Goal: Task Accomplishment & Management: Manage account settings

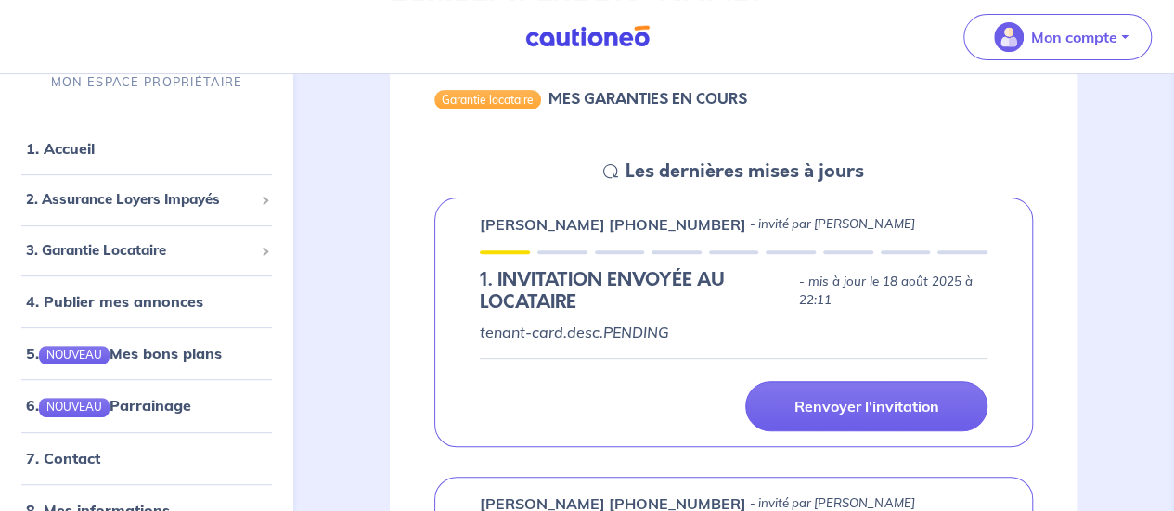
scroll to position [195, 0]
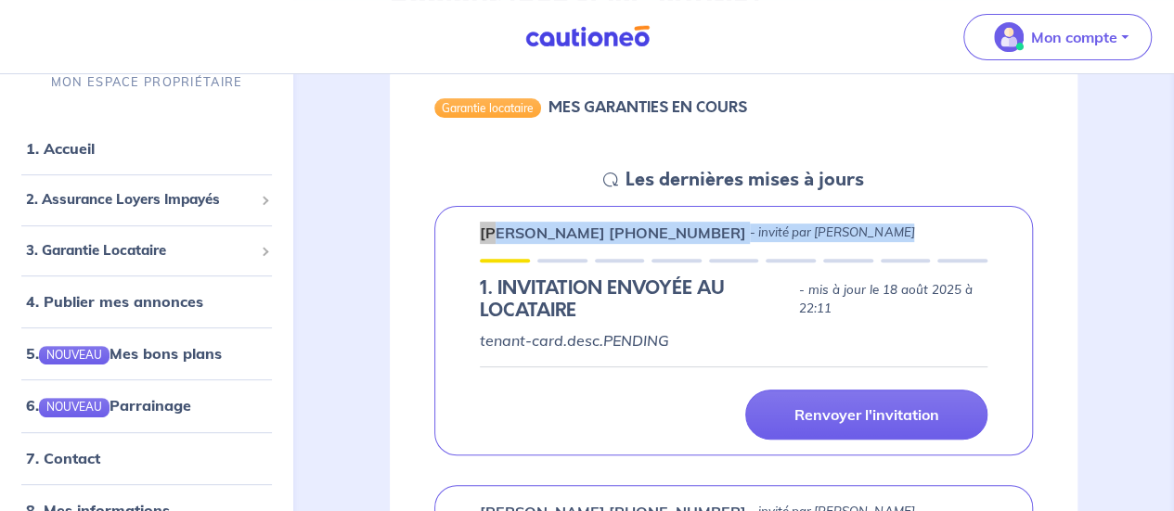
drag, startPoint x: 476, startPoint y: 229, endPoint x: 861, endPoint y: 244, distance: 385.4
click at [861, 244] on div "[PERSON_NAME] [PHONE_NUMBER] - invité par [PERSON_NAME] 1.︎ INVITATION ENVOYÉE …" at bounding box center [733, 331] width 599 height 250
copy div "[PERSON_NAME] [PHONE_NUMBER] - invité par [PERSON_NAME]"
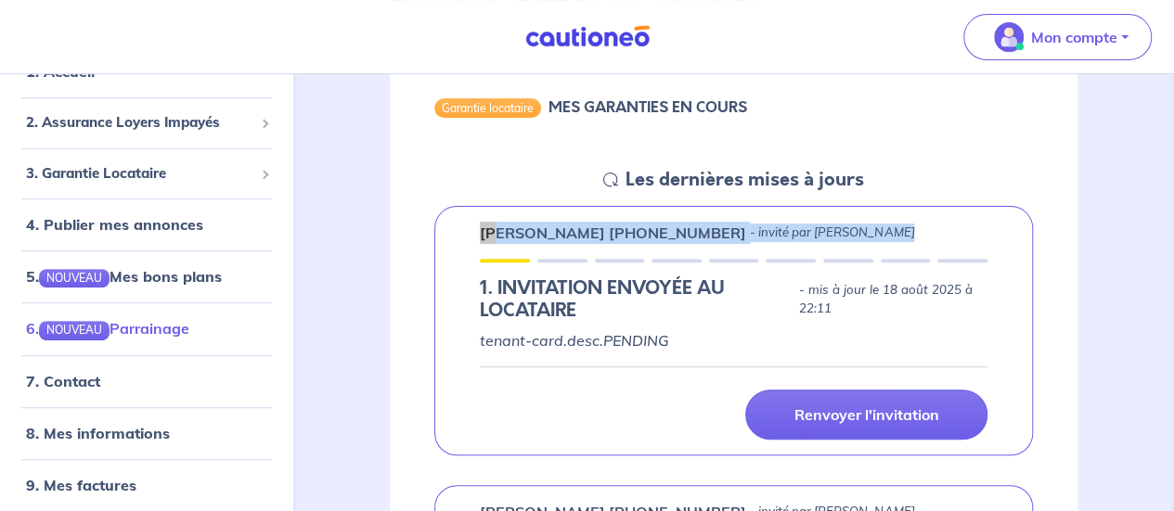
scroll to position [85, 0]
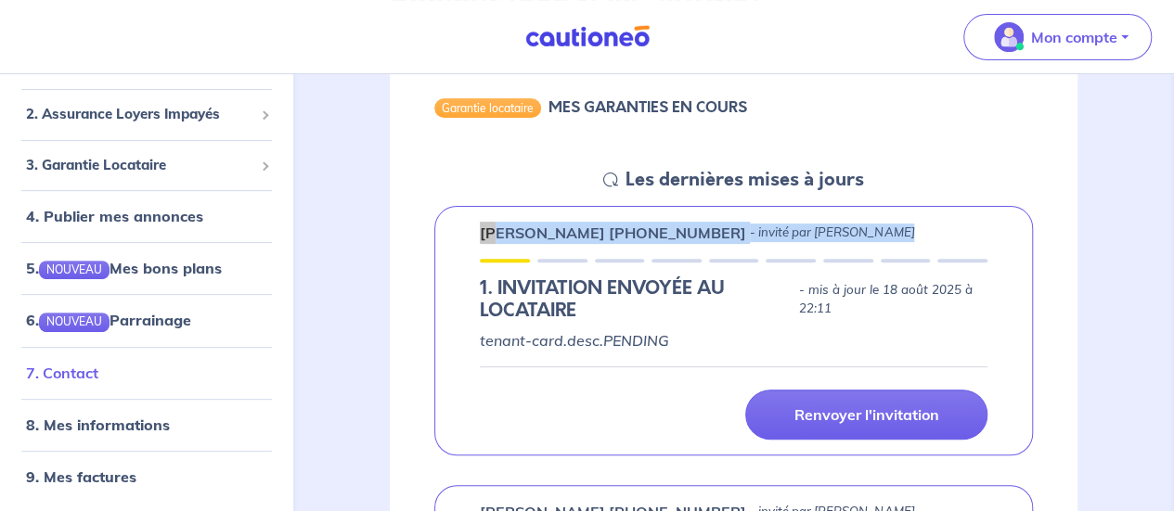
click at [82, 371] on link "7. Contact" at bounding box center [62, 373] width 72 height 19
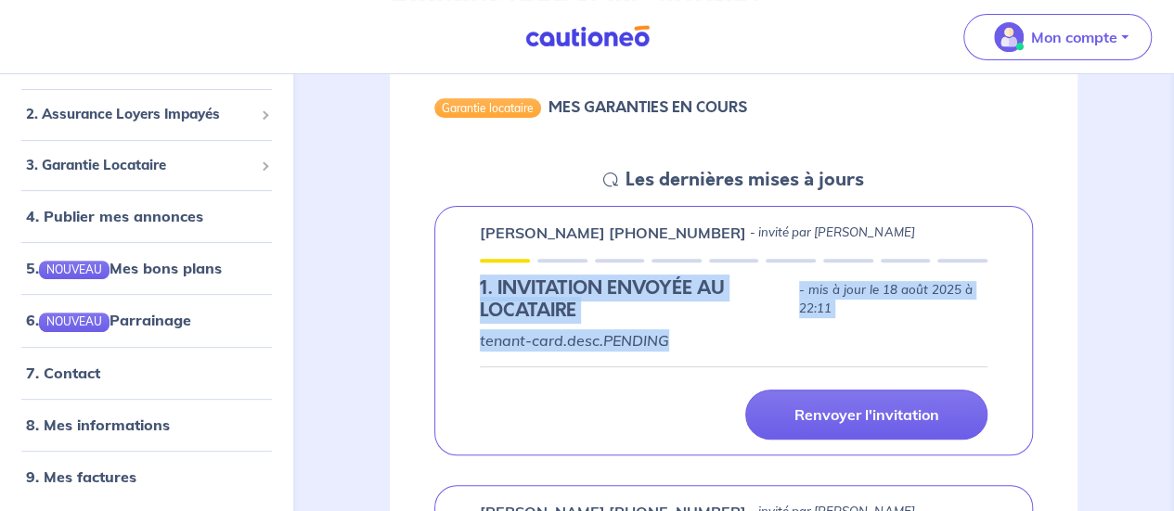
drag, startPoint x: 479, startPoint y: 281, endPoint x: 837, endPoint y: 334, distance: 362.1
click at [837, 334] on div "[PERSON_NAME] [PHONE_NUMBER] - invité par [PERSON_NAME] 1.︎ INVITATION ENVOYÉE …" at bounding box center [733, 331] width 599 height 250
copy div "1.︎ INVITATION ENVOYÉE AU LOCATAIRE - mis à jour le [DATE] 22:11 tenant-card.de…"
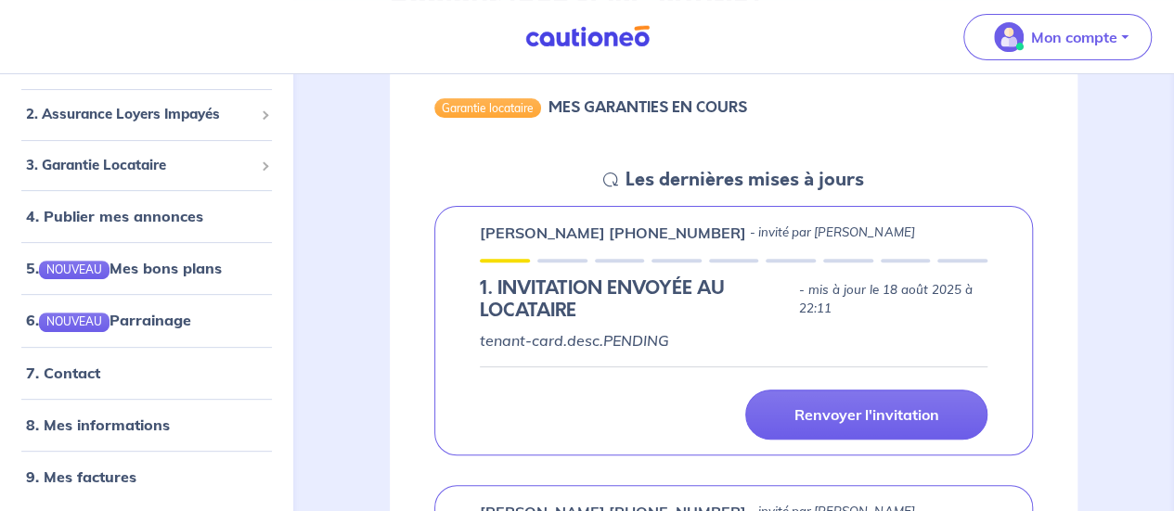
click at [515, 393] on div "Renvoyer l'invitation" at bounding box center [734, 415] width 530 height 50
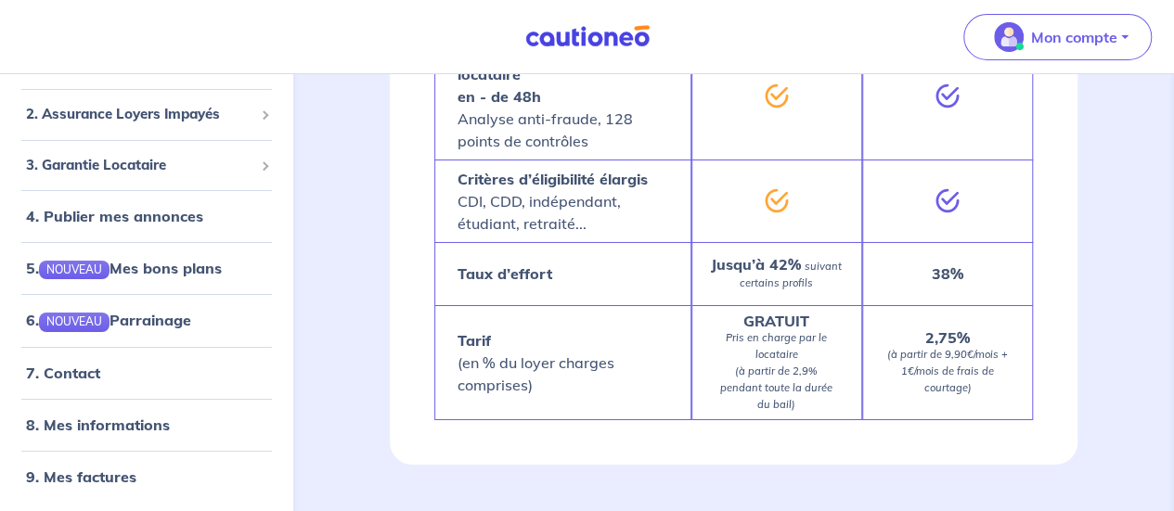
scroll to position [3195, 0]
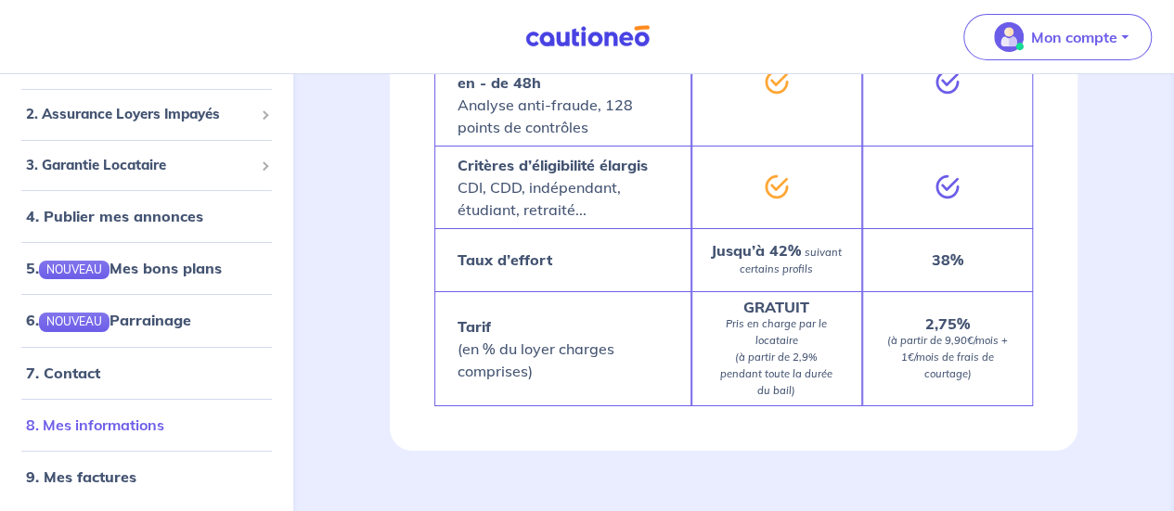
click at [108, 430] on link "8. Mes informations" at bounding box center [95, 425] width 138 height 19
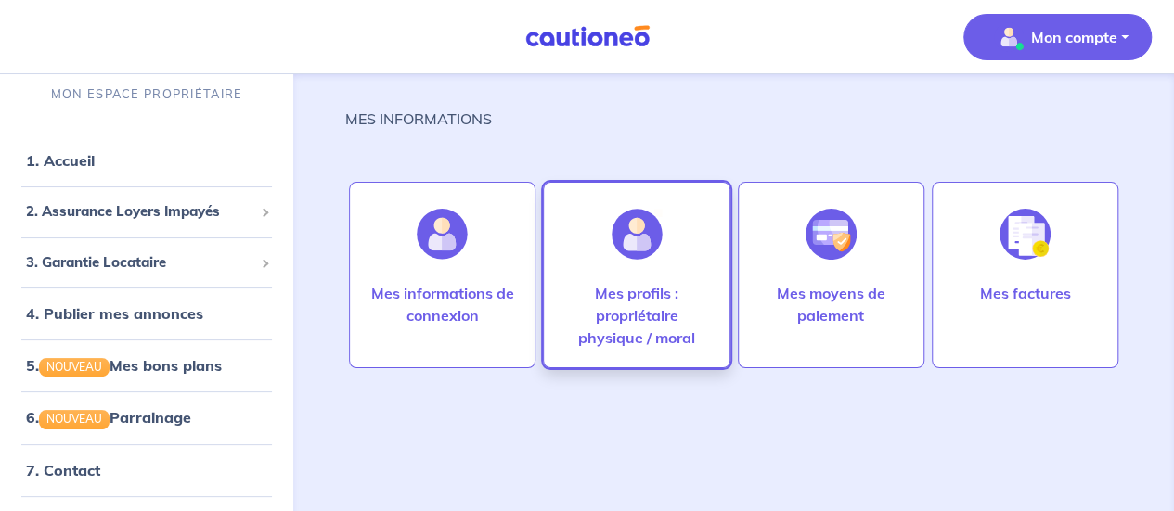
scroll to position [22, 0]
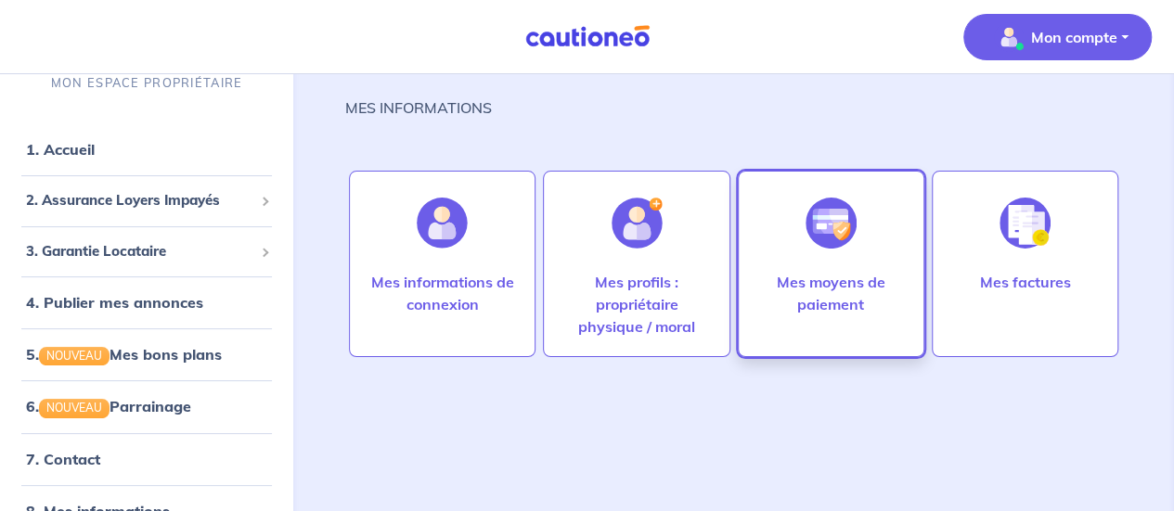
click at [809, 253] on div at bounding box center [831, 223] width 81 height 96
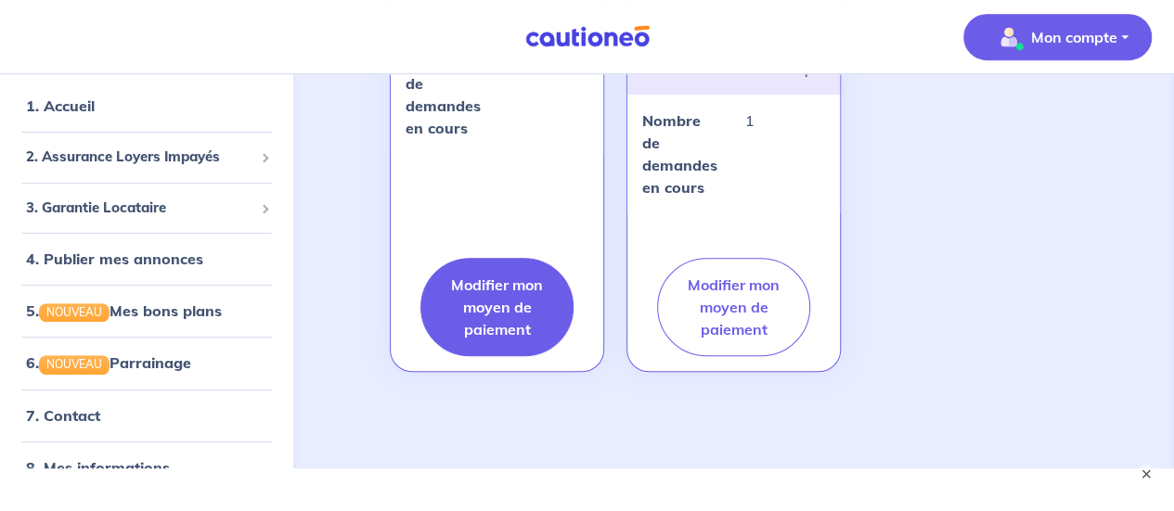
scroll to position [527, 0]
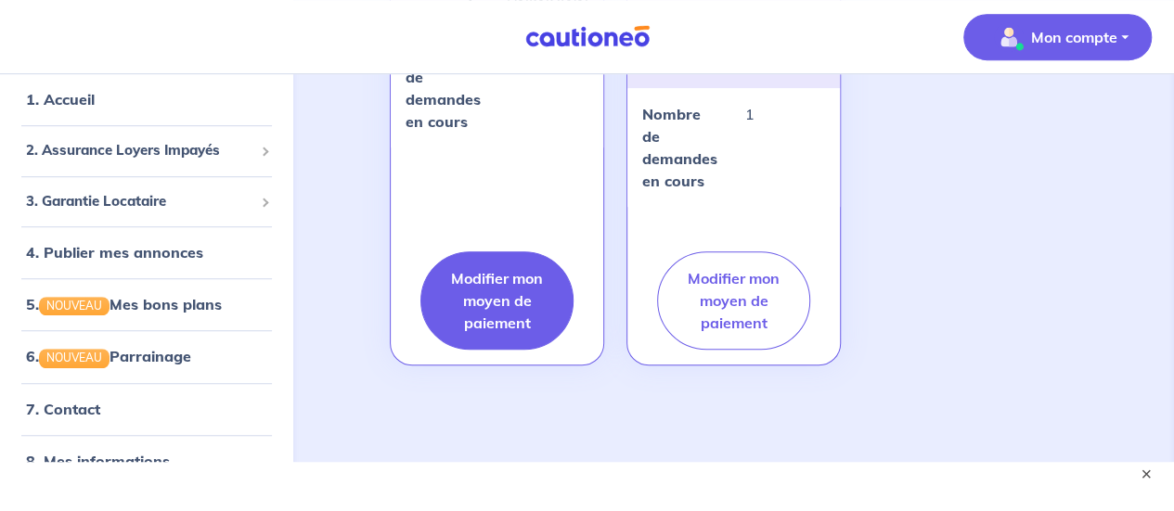
click at [501, 284] on button "Modifier mon moyen de paiement" at bounding box center [496, 300] width 153 height 98
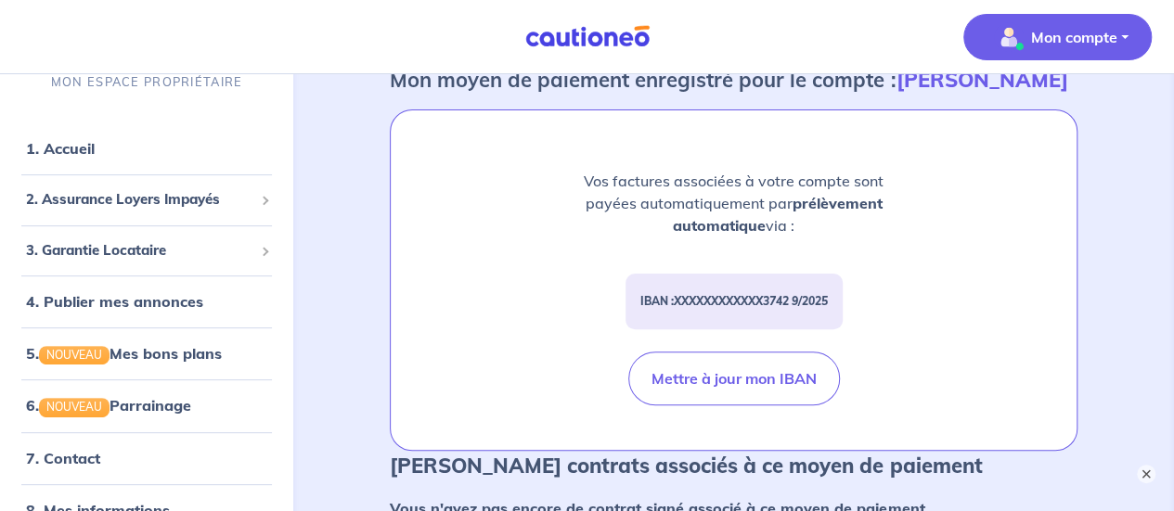
scroll to position [154, 0]
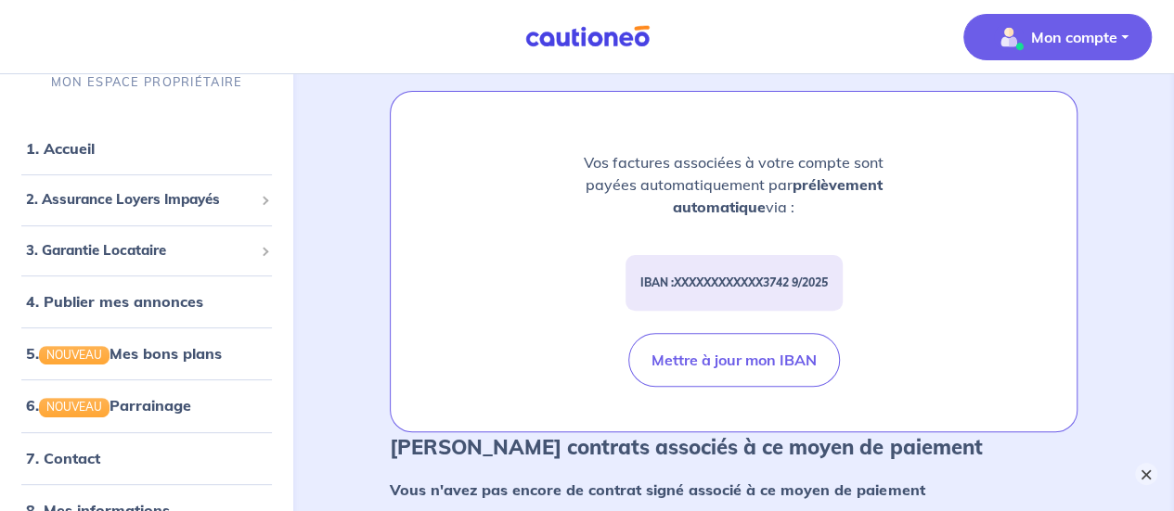
click at [1141, 471] on button "×" at bounding box center [1146, 474] width 22 height 22
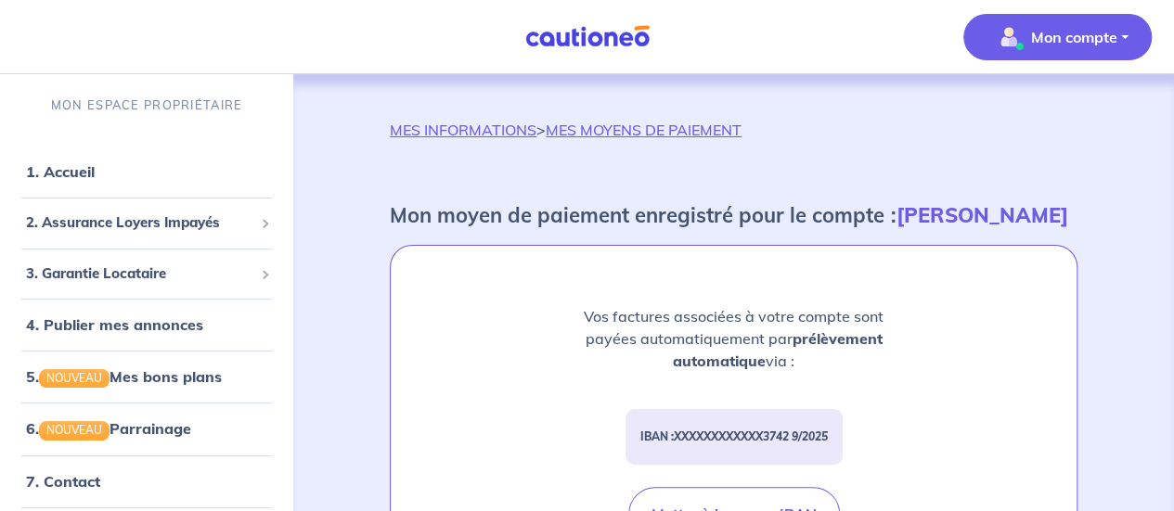
scroll to position [0, 0]
click at [608, 137] on link "MES MOYENS DE PAIEMENT" at bounding box center [644, 130] width 196 height 19
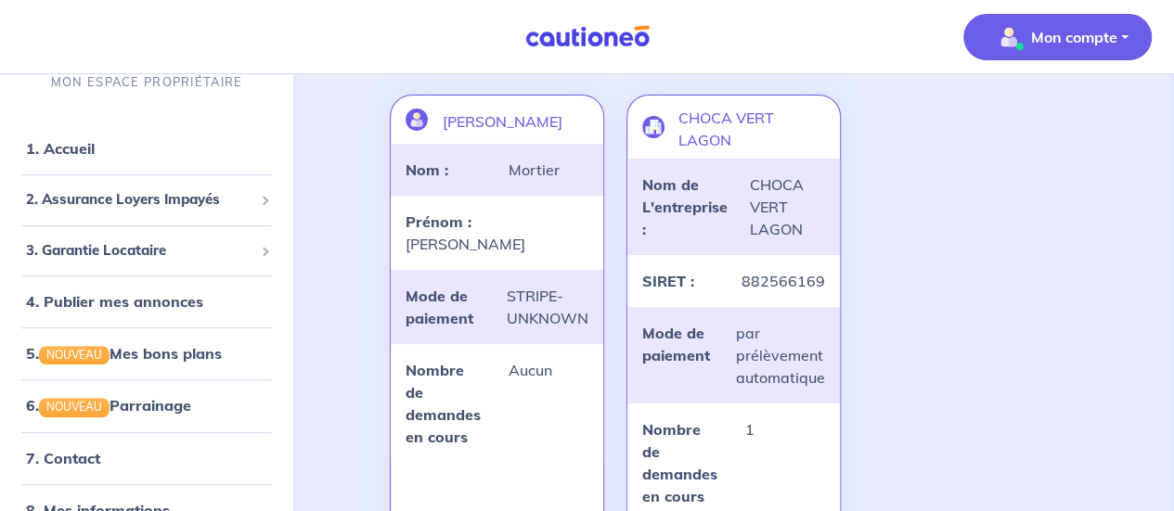
scroll to position [216, 0]
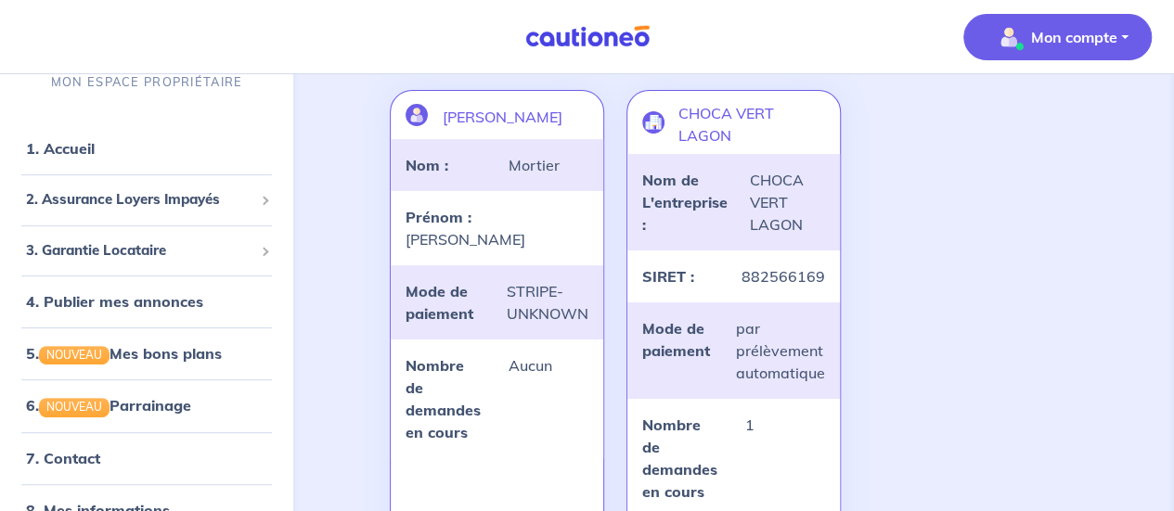
click at [659, 270] on strong "SIRET :" at bounding box center [668, 276] width 52 height 19
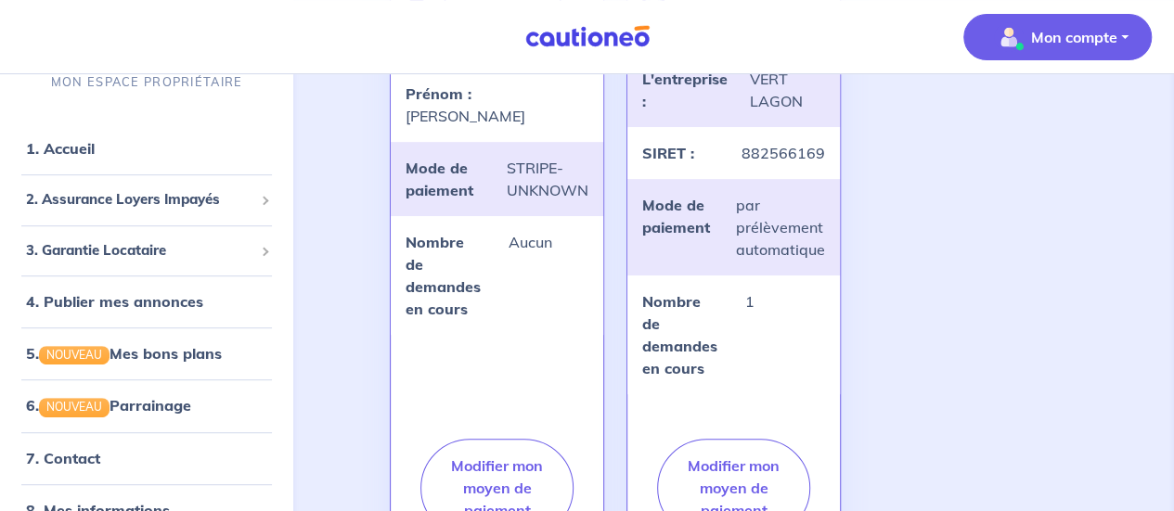
scroll to position [309, 0]
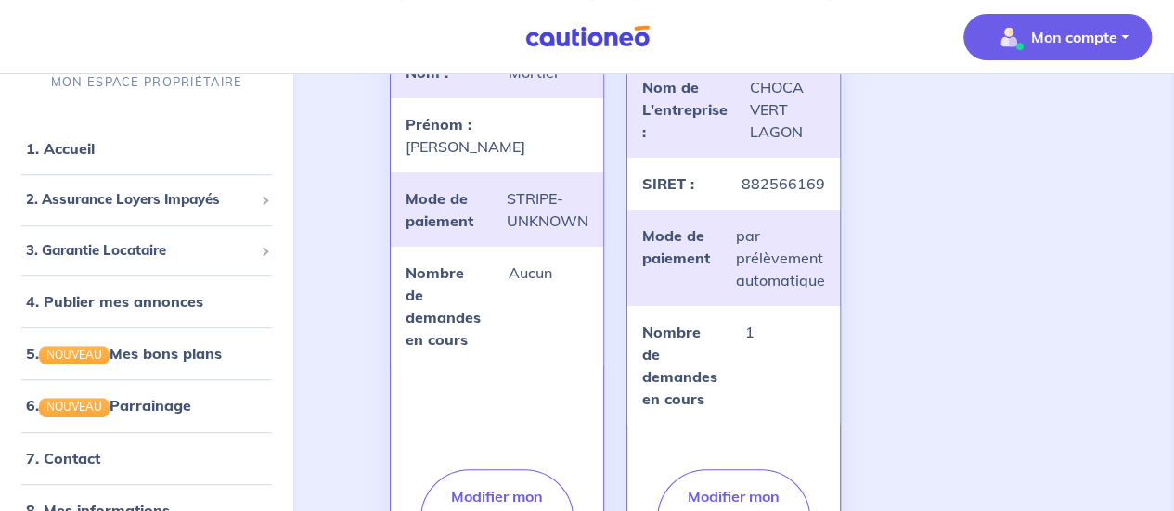
click at [555, 187] on div "STRIPE-UNKNOWN" at bounding box center [548, 209] width 104 height 45
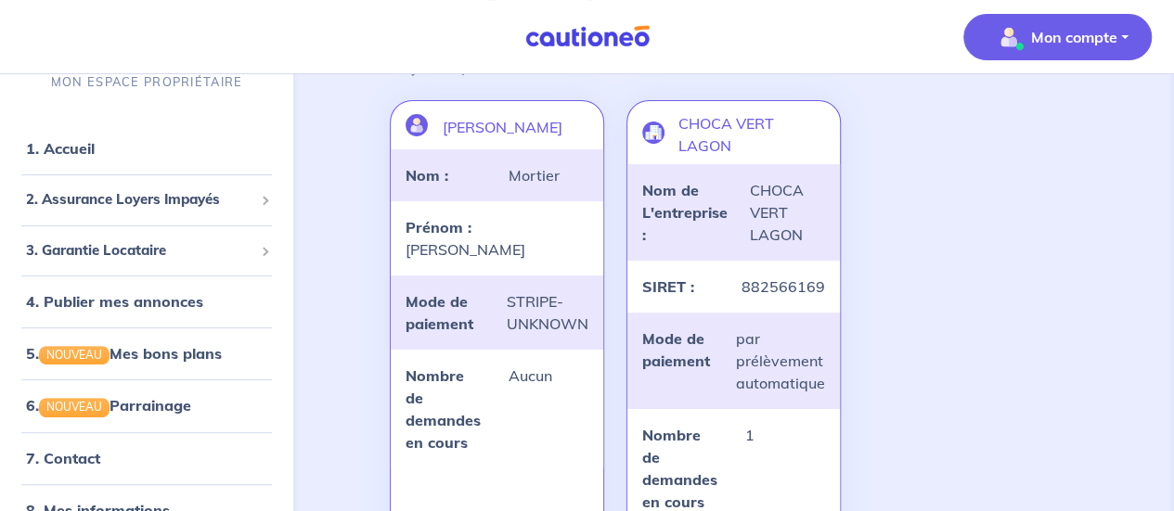
scroll to position [0, 0]
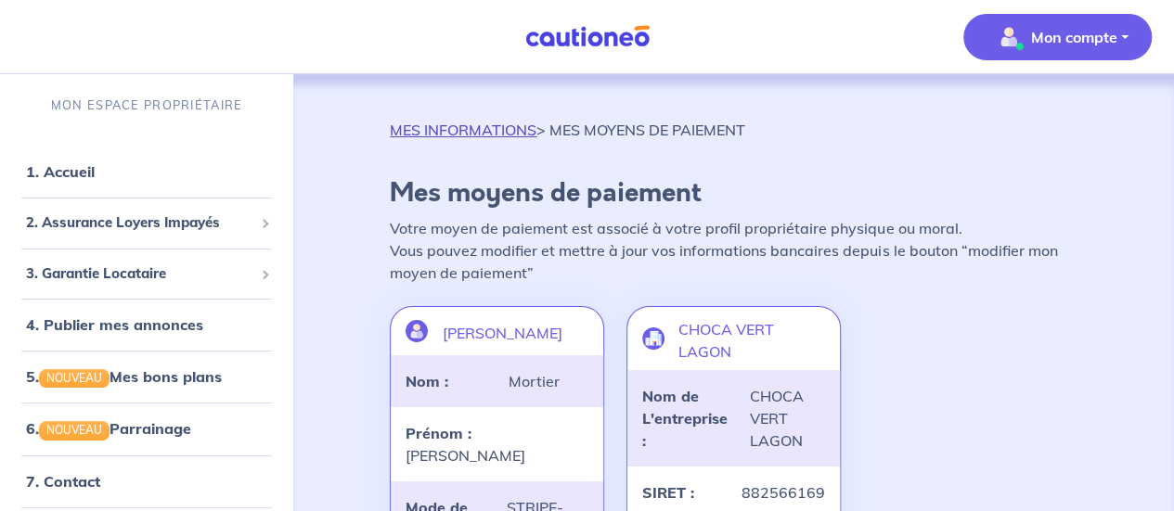
click at [496, 127] on link "MES INFORMATIONS" at bounding box center [463, 130] width 147 height 19
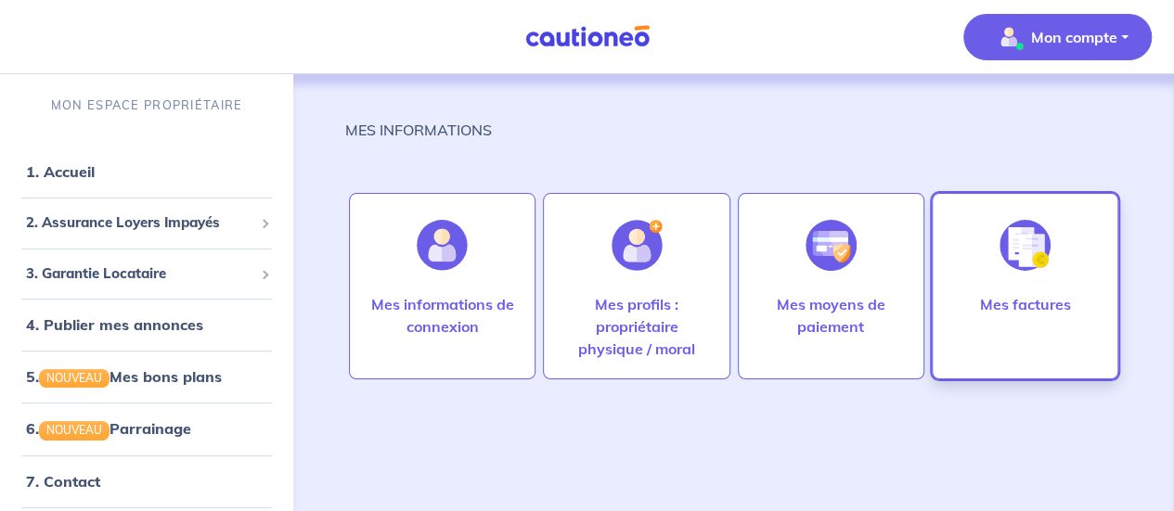
click at [1025, 266] on img at bounding box center [1024, 245] width 51 height 51
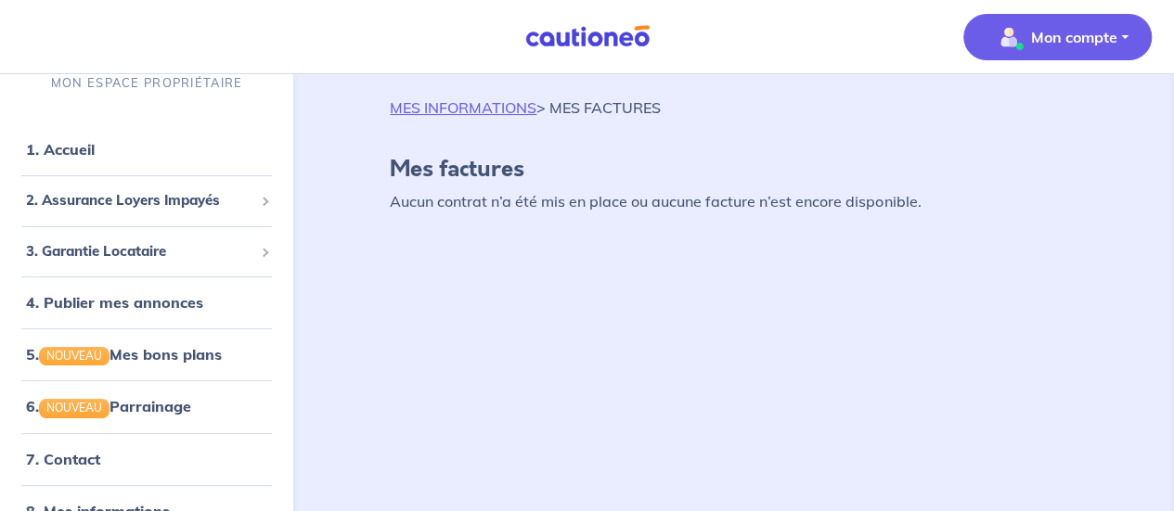
click at [124, 78] on p "MON ESPACE PROPRIÉTAIRE" at bounding box center [146, 83] width 191 height 18
click at [61, 159] on link "1. Accueil" at bounding box center [60, 149] width 68 height 19
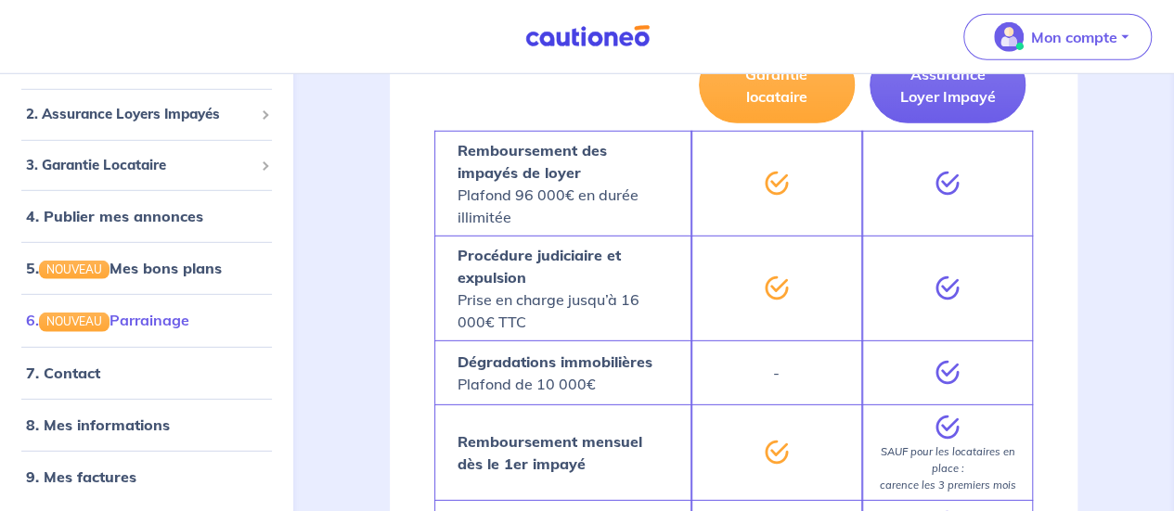
scroll to position [2660, 0]
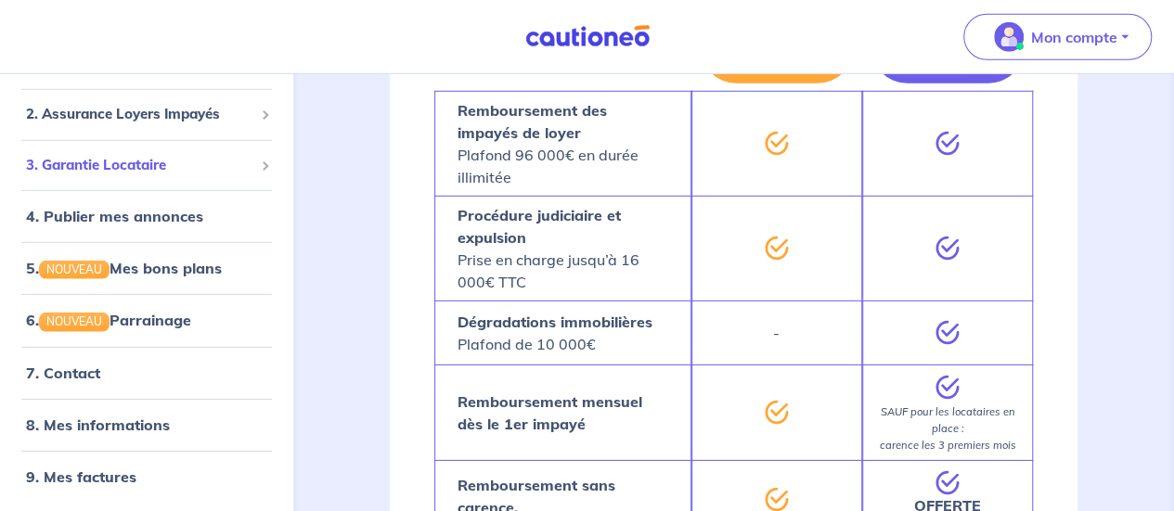
click at [115, 159] on span "3. Garantie Locataire" at bounding box center [139, 165] width 227 height 21
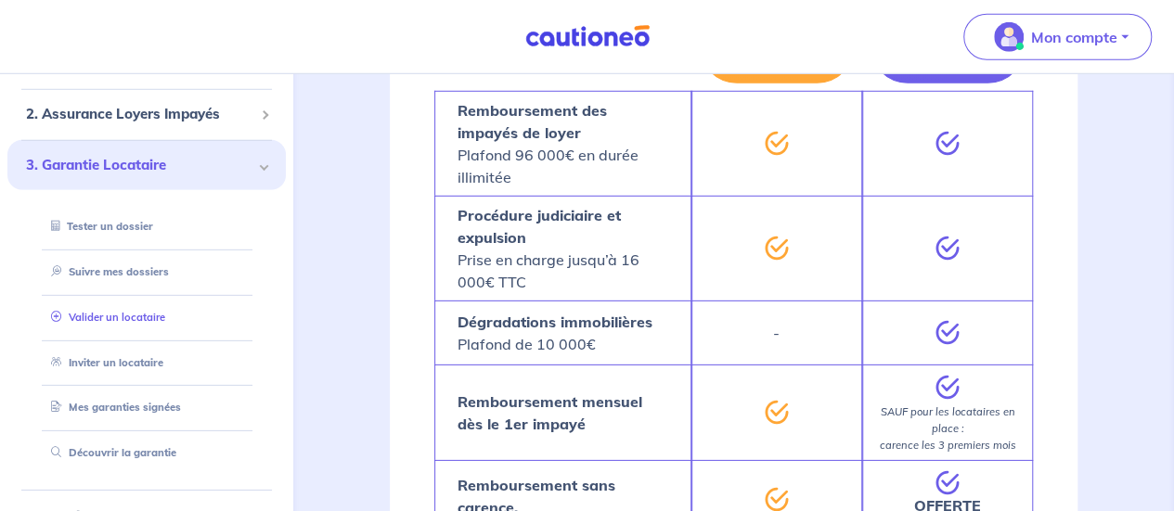
click at [116, 316] on link "Valider un locataire" at bounding box center [105, 317] width 122 height 13
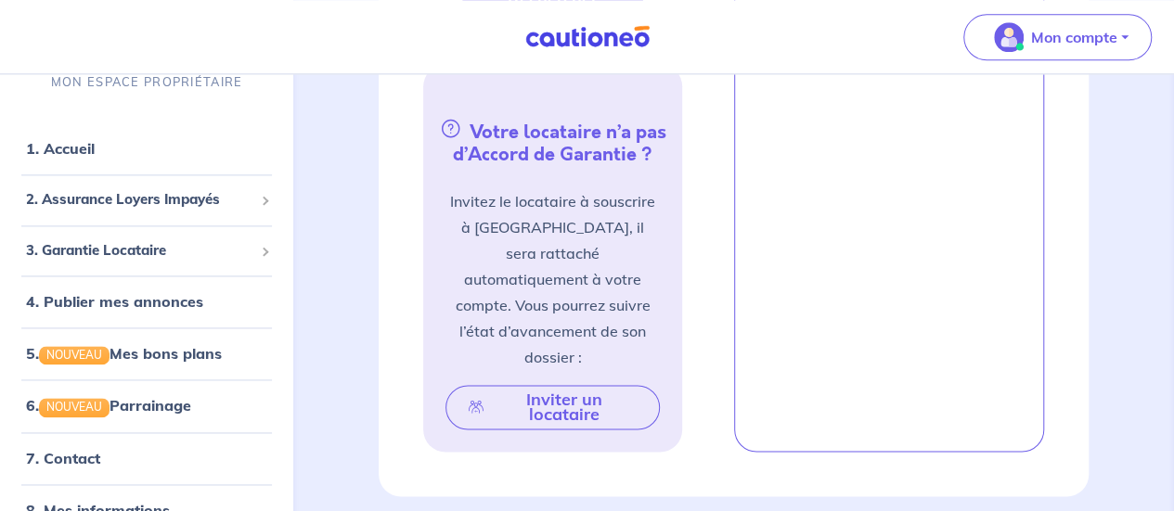
scroll to position [984, 0]
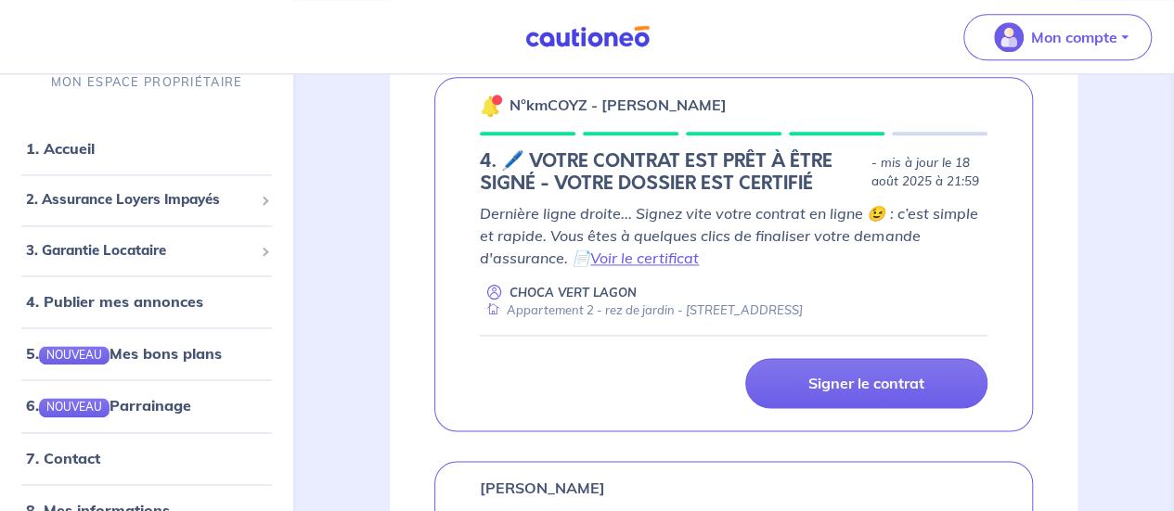
scroll to position [1144, 0]
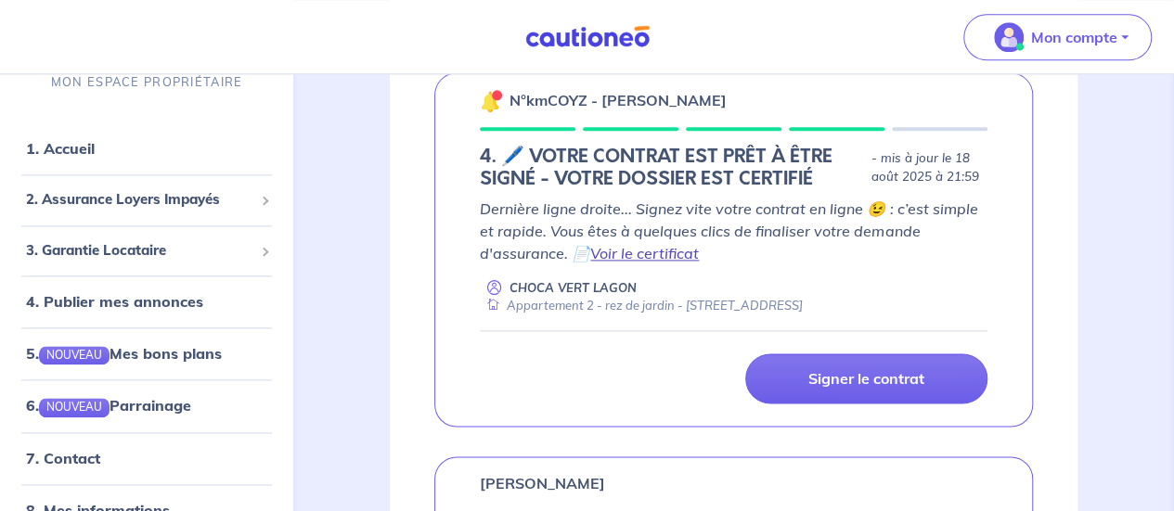
click at [653, 245] on link "Voir le certificat" at bounding box center [644, 253] width 109 height 19
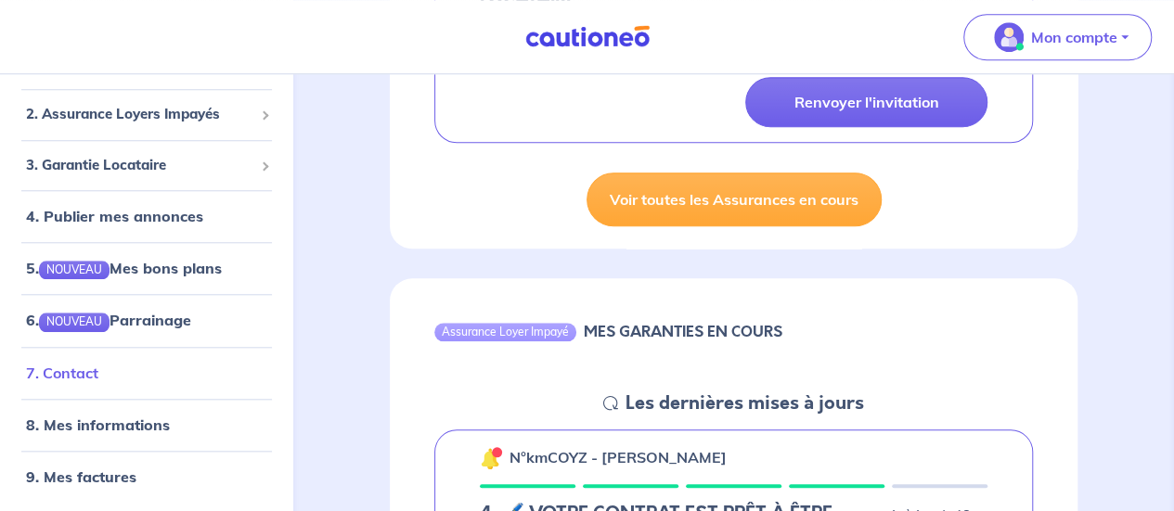
scroll to position [928, 0]
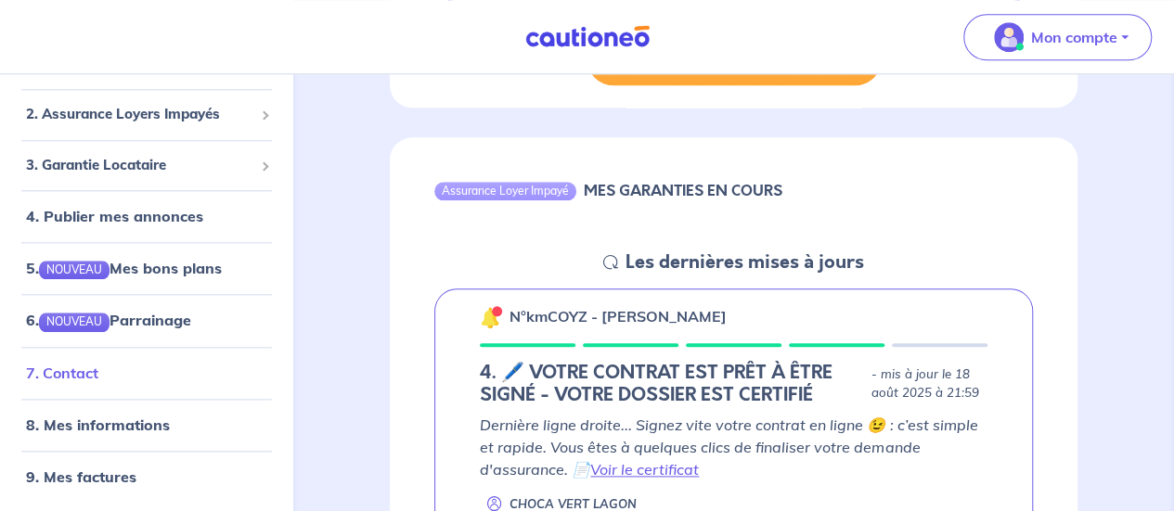
click at [71, 381] on link "7. Contact" at bounding box center [62, 373] width 72 height 19
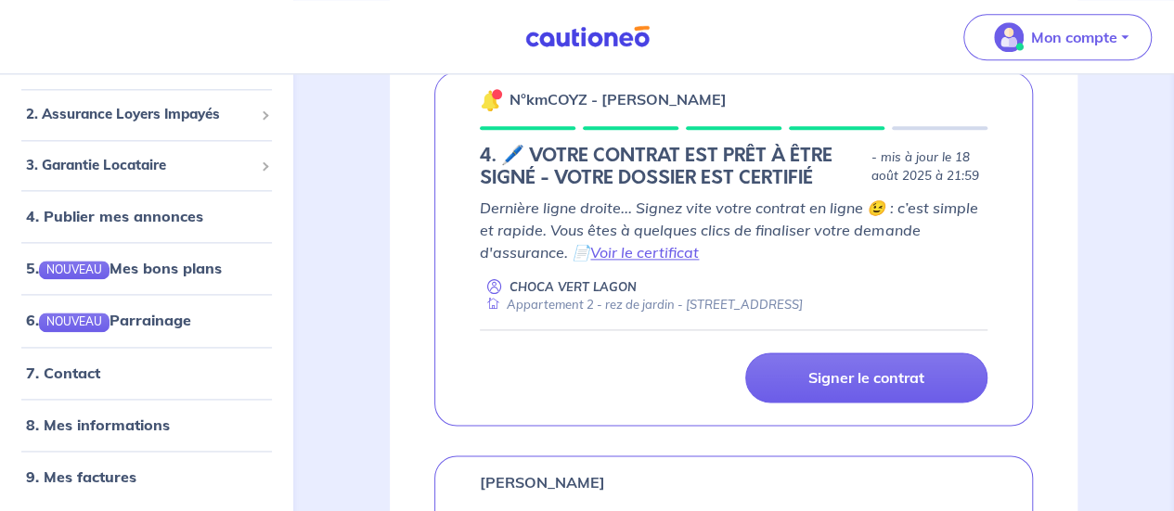
scroll to position [1175, 0]
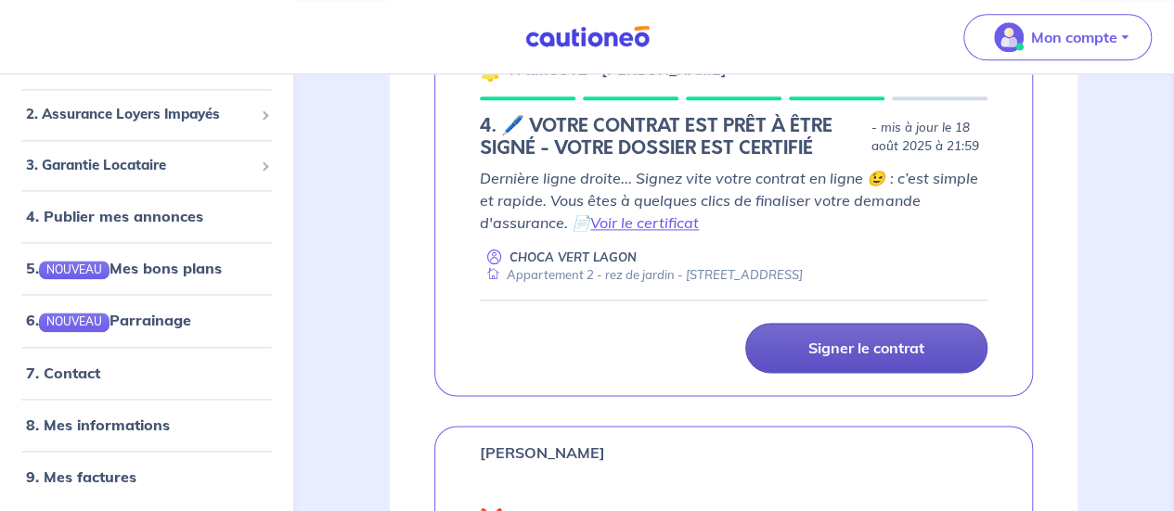
click at [838, 344] on p "Signer le contrat" at bounding box center [866, 348] width 116 height 19
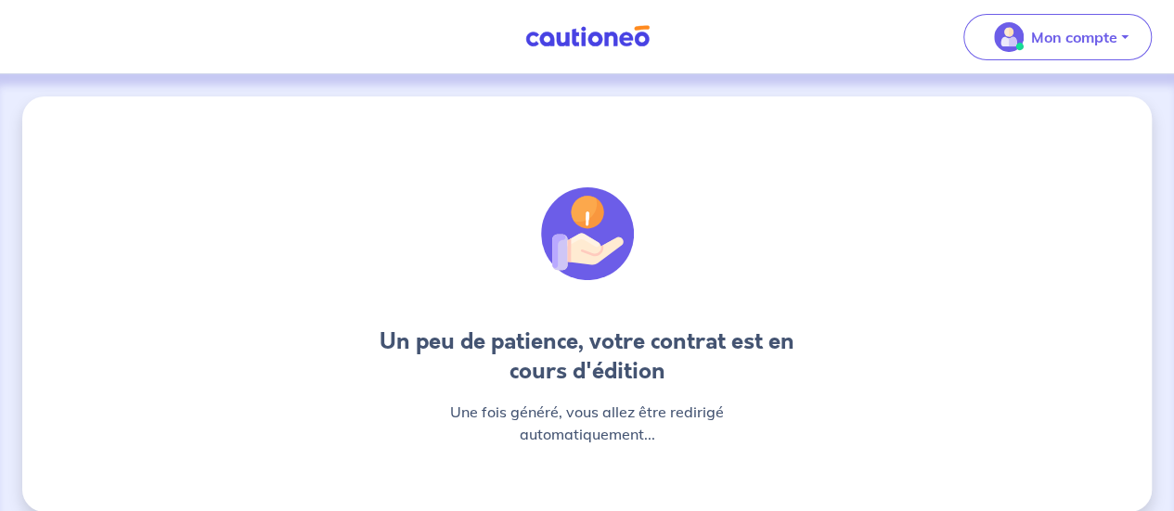
scroll to position [22, 0]
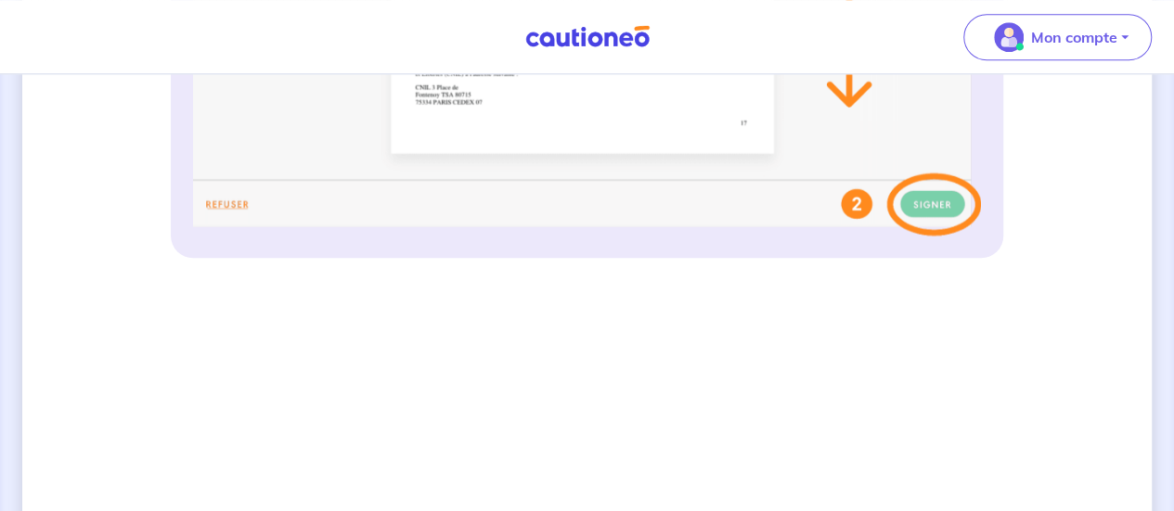
scroll to position [987, 0]
